Goal: Task Accomplishment & Management: Manage account settings

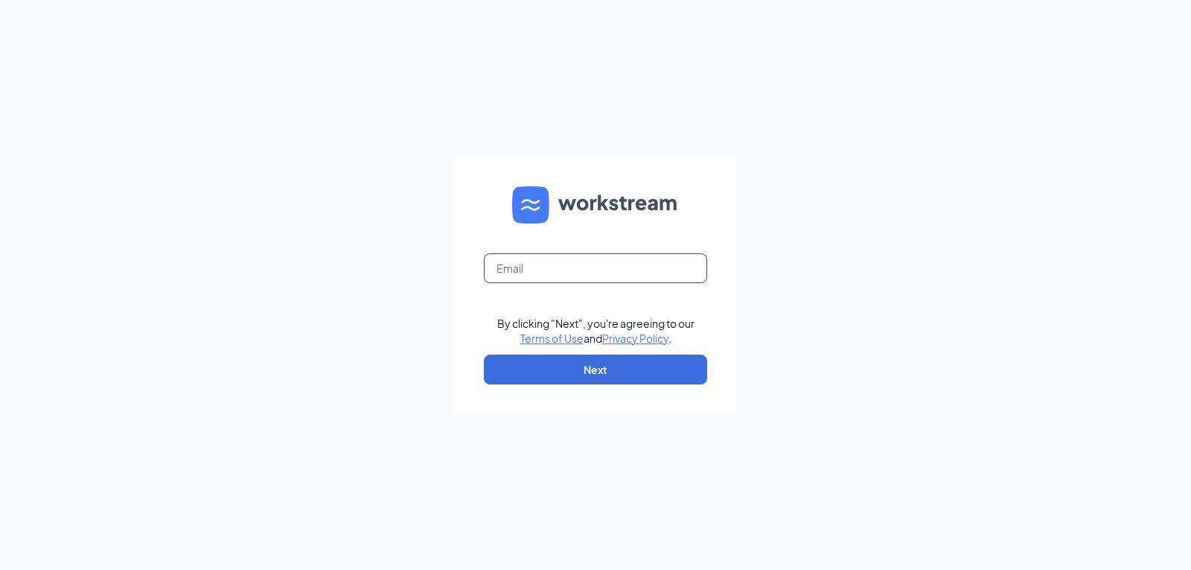
click at [584, 258] on input "text" at bounding box center [595, 268] width 223 height 30
type input "[EMAIL_ADDRESS][DOMAIN_NAME]"
click at [595, 360] on button "Next" at bounding box center [595, 369] width 223 height 30
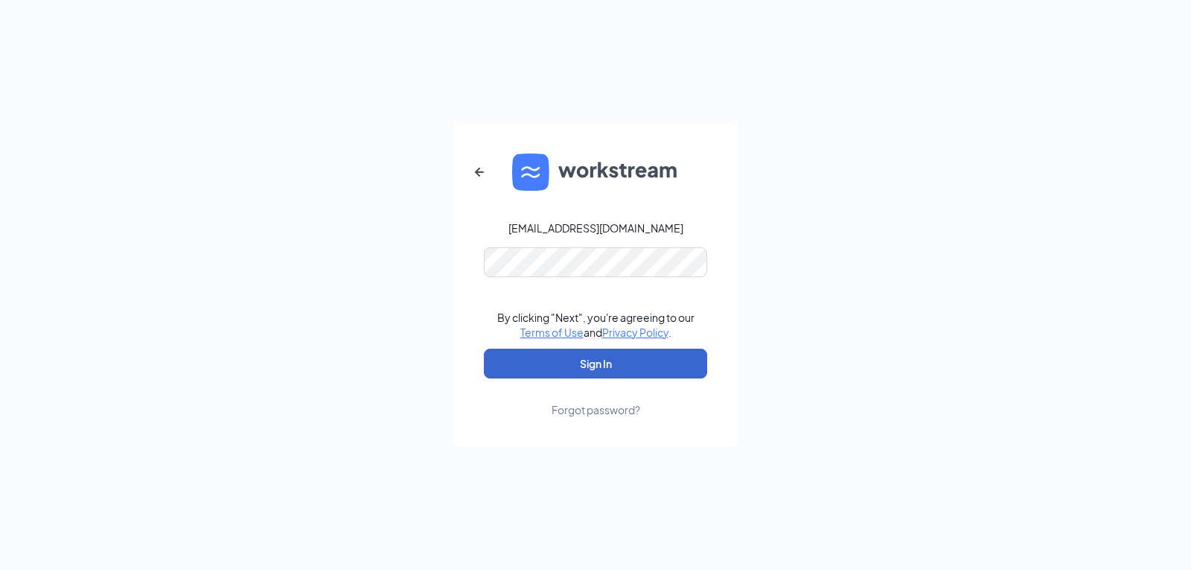
click at [611, 354] on button "Sign In" at bounding box center [595, 363] width 223 height 30
click at [617, 357] on button "Sign In" at bounding box center [595, 363] width 223 height 30
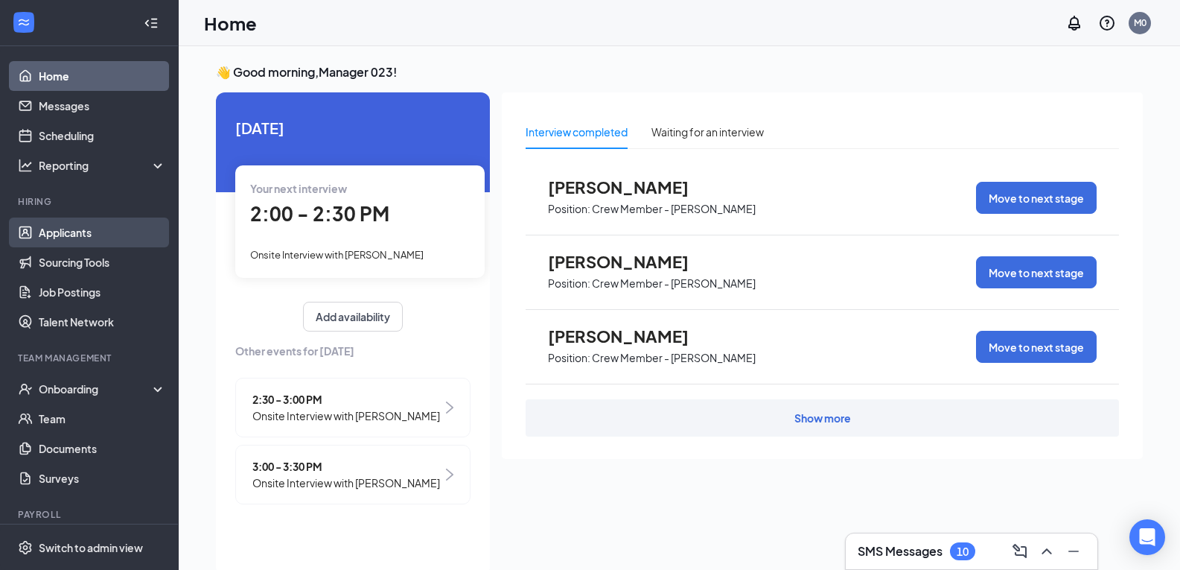
click at [86, 231] on link "Applicants" at bounding box center [102, 232] width 127 height 30
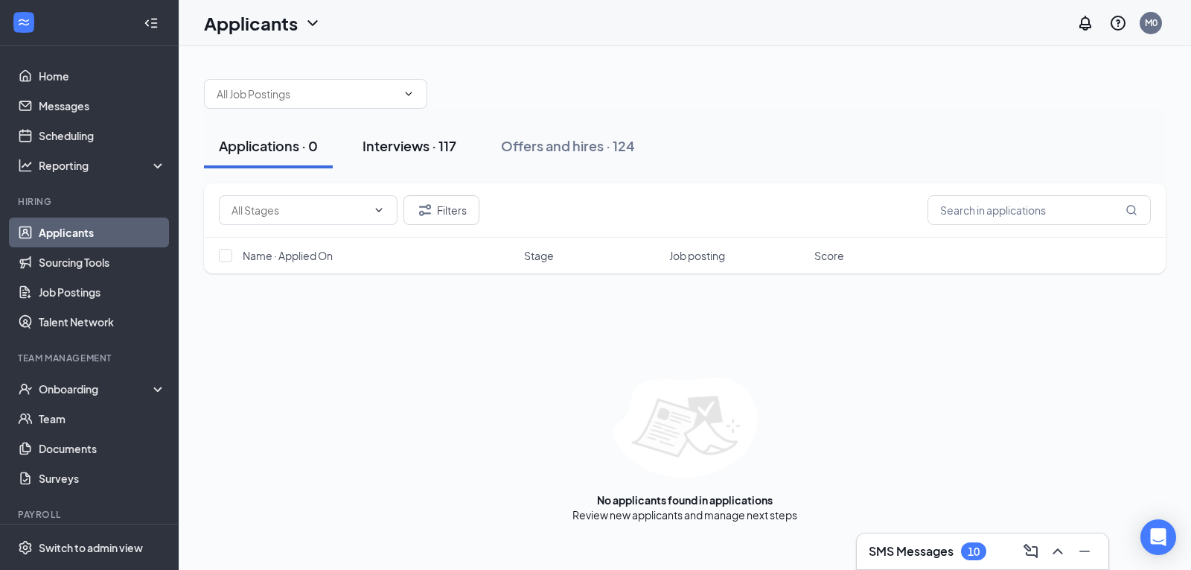
click at [421, 147] on div "Interviews · 117" at bounding box center [410, 145] width 94 height 19
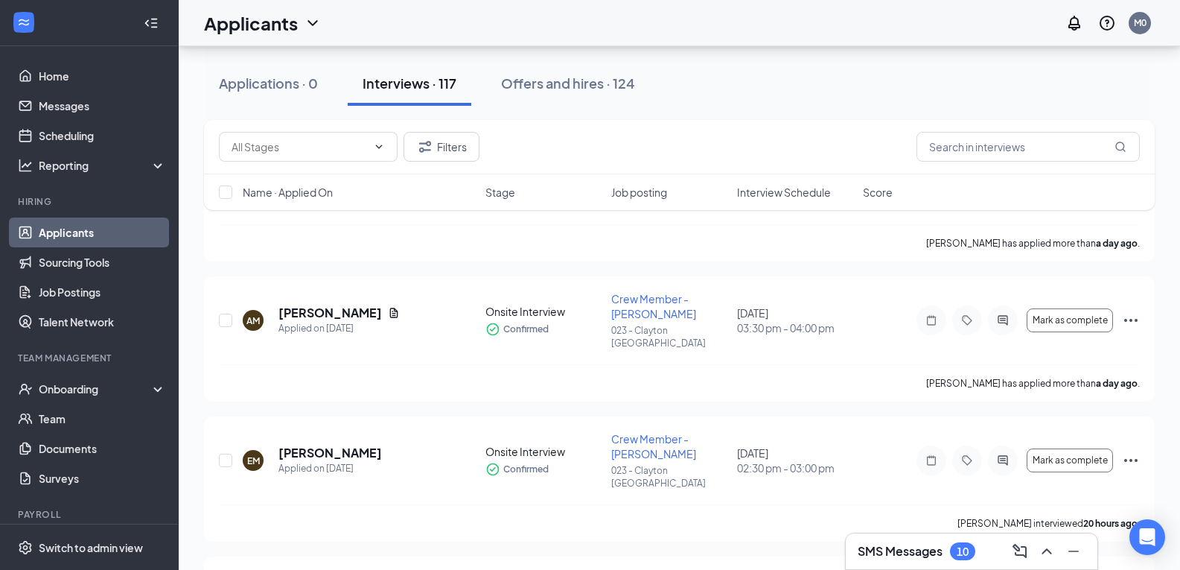
scroll to position [596, 0]
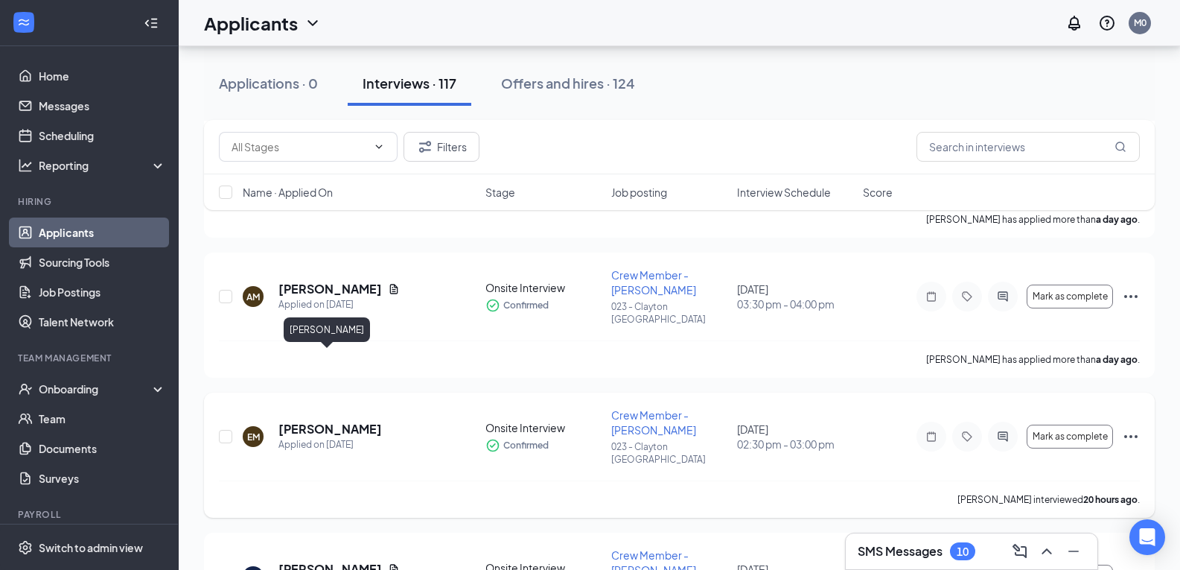
click at [323, 421] on h5 "[PERSON_NAME]" at bounding box center [329, 429] width 103 height 16
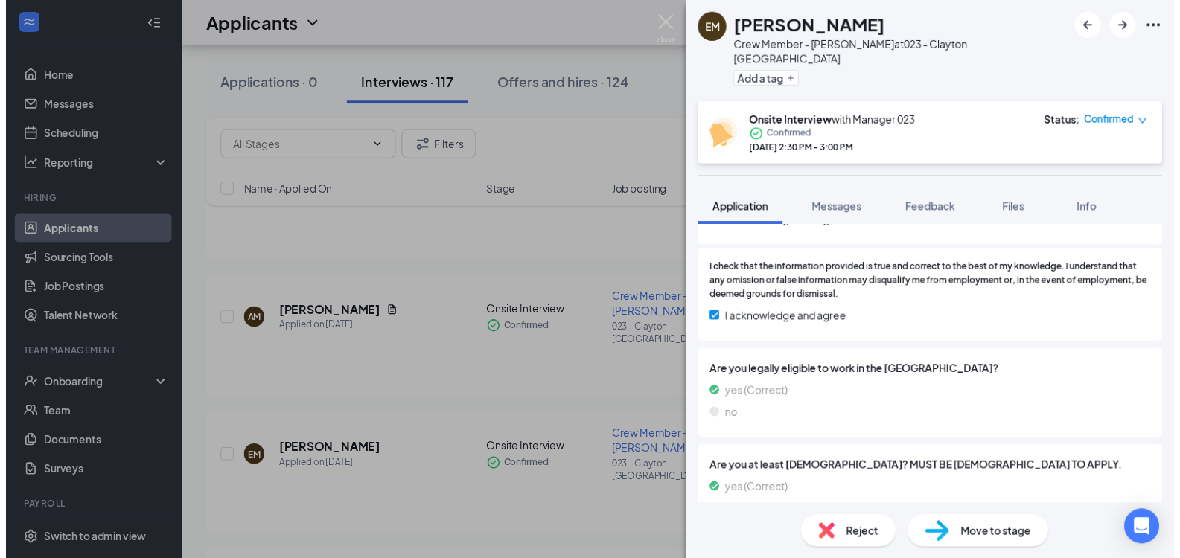
scroll to position [2240, 0]
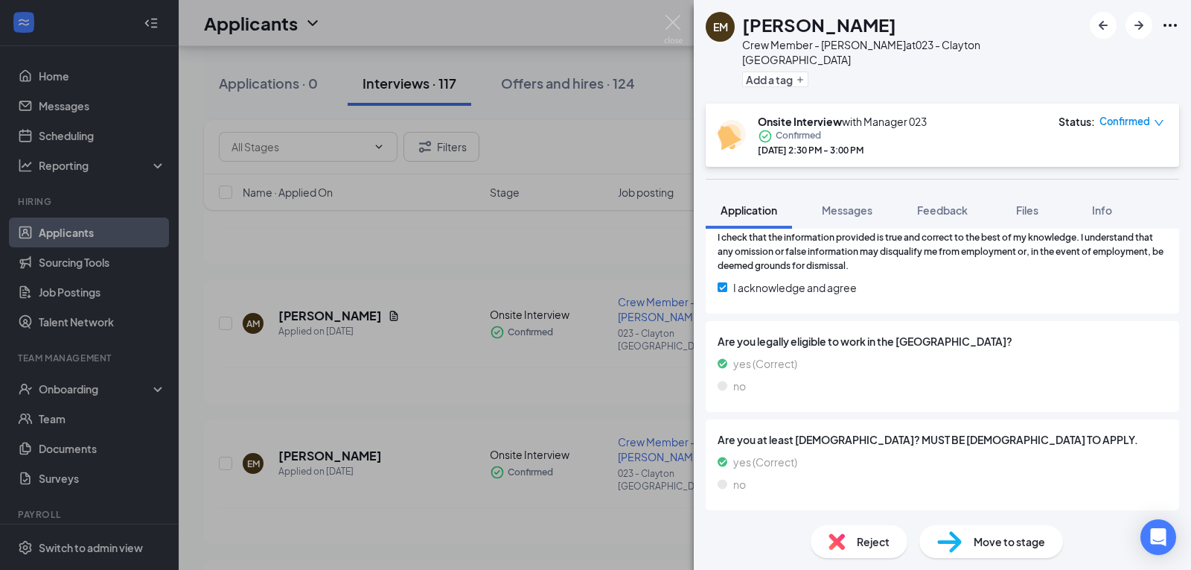
click at [634, 133] on div "EM [PERSON_NAME] Crew Member - [PERSON_NAME] at 023 - Clayton [GEOGRAPHIC_DATA]…" at bounding box center [595, 285] width 1191 height 570
click at [669, 22] on img at bounding box center [673, 29] width 19 height 29
